Goal: Transaction & Acquisition: Purchase product/service

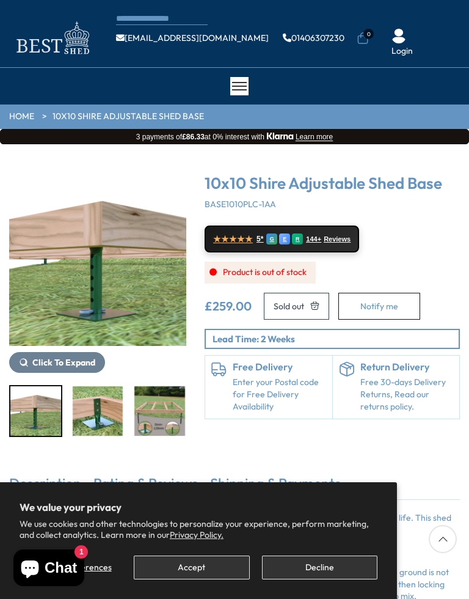
click at [305, 565] on button "Decline" at bounding box center [320, 568] width 116 height 24
